Goal: Task Accomplishment & Management: Manage account settings

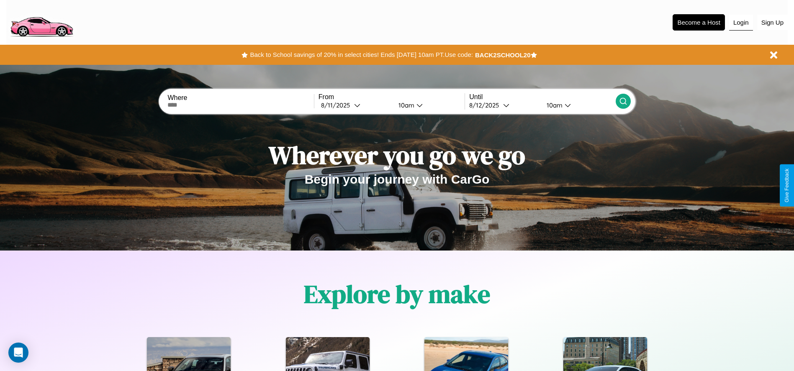
click at [741, 22] on button "Login" at bounding box center [741, 23] width 24 height 16
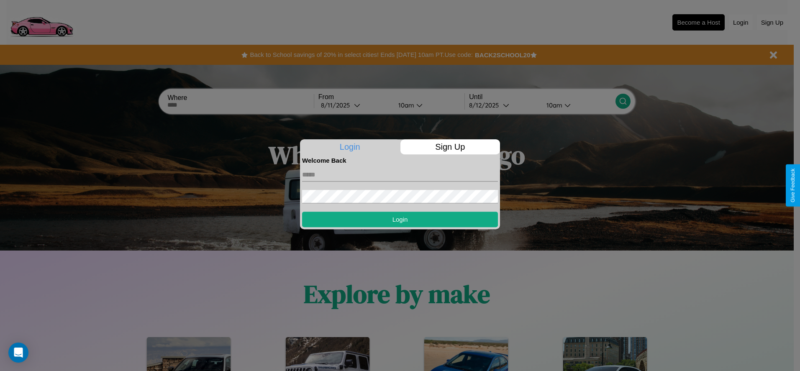
click at [400, 175] on input "text" at bounding box center [400, 174] width 196 height 13
type input "**********"
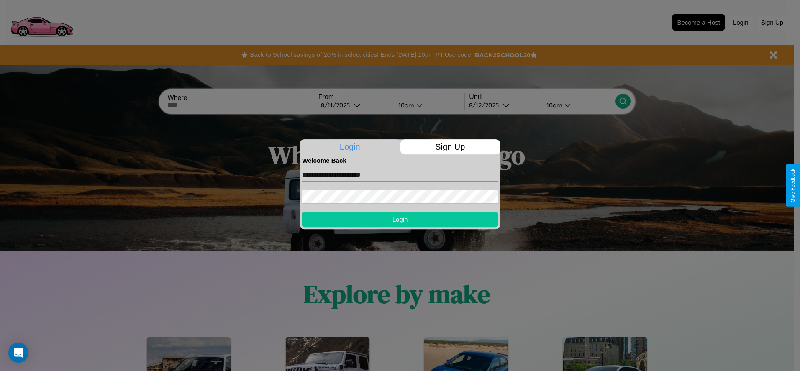
click at [400, 219] on button "Login" at bounding box center [400, 219] width 196 height 15
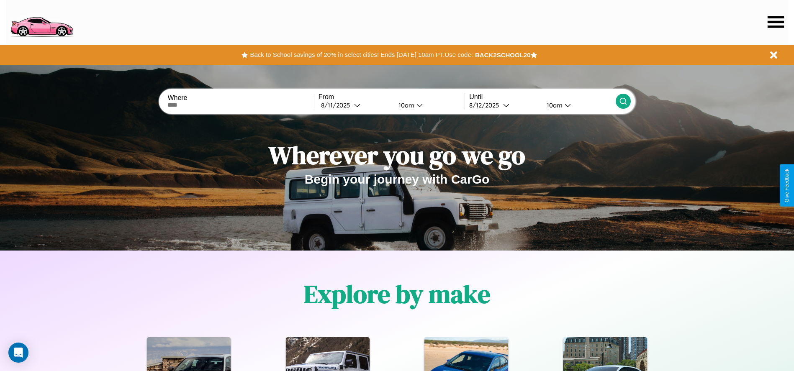
click at [776, 22] on icon at bounding box center [776, 22] width 16 height 12
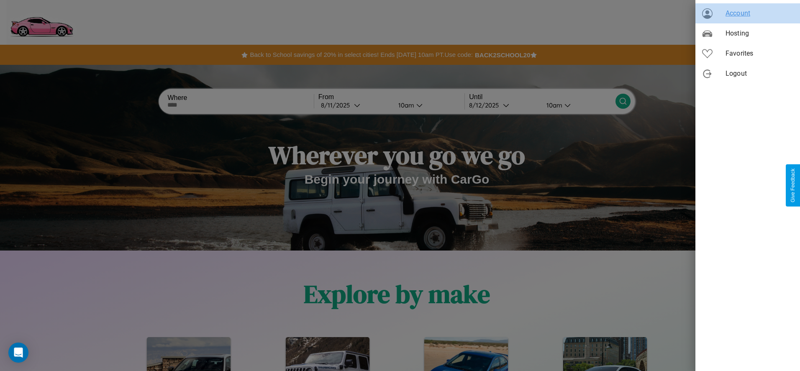
click at [748, 13] on span "Account" at bounding box center [760, 13] width 68 height 10
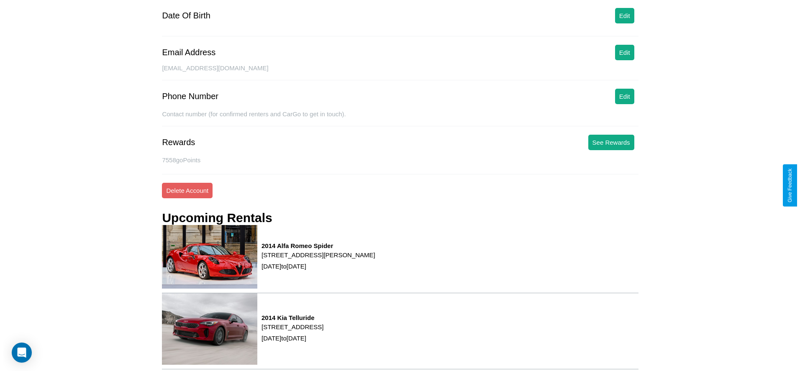
scroll to position [113, 0]
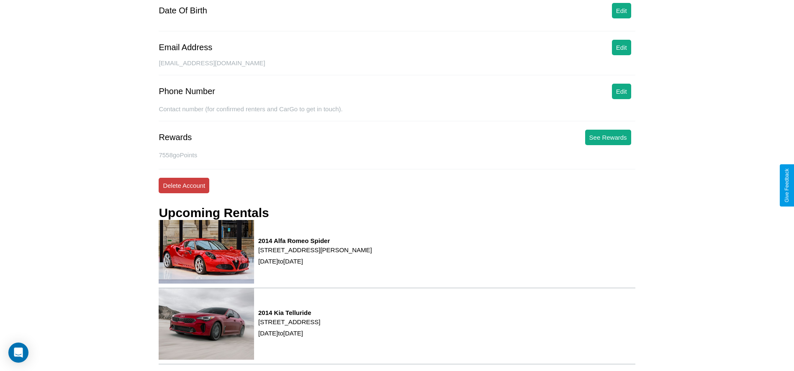
click at [184, 185] on button "Delete Account" at bounding box center [184, 185] width 51 height 15
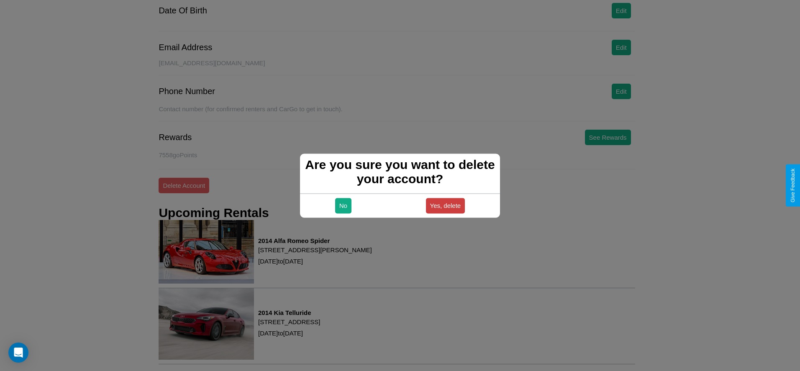
click at [445, 205] on button "Yes, delete" at bounding box center [445, 205] width 39 height 15
